Goal: Task Accomplishment & Management: Check status

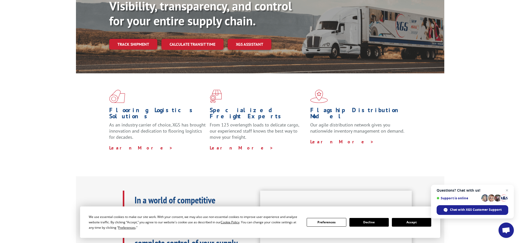
scroll to position [168, 0]
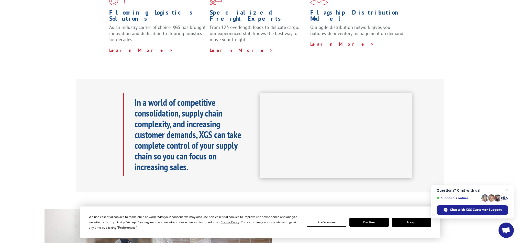
click at [403, 223] on button "Accept" at bounding box center [411, 222] width 39 height 9
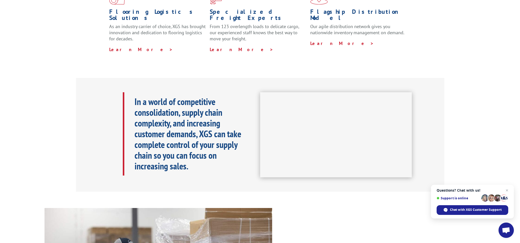
scroll to position [0, 0]
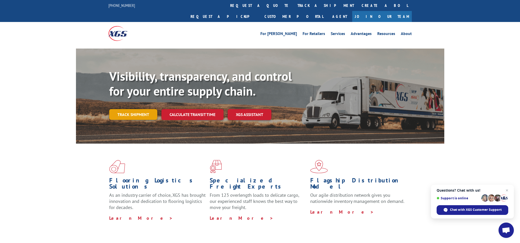
click at [126, 109] on link "Track shipment" at bounding box center [133, 114] width 48 height 11
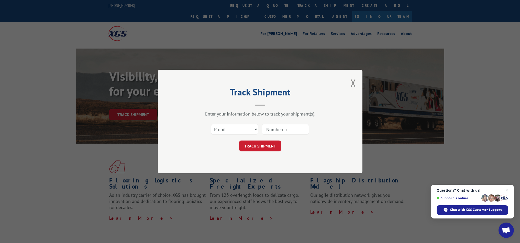
click at [312, 241] on div "Track Shipment Enter your information below to track your shipment(s). Select c…" at bounding box center [260, 121] width 520 height 243
click at [279, 129] on input at bounding box center [285, 129] width 47 height 11
paste input "17402249"
type input "17402249"
click at [268, 148] on button "TRACK SHIPMENT" at bounding box center [260, 146] width 42 height 11
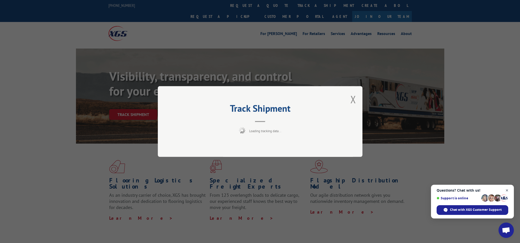
click at [504, 190] on span "Close chat" at bounding box center [507, 190] width 6 height 6
